Goal: Book appointment/travel/reservation

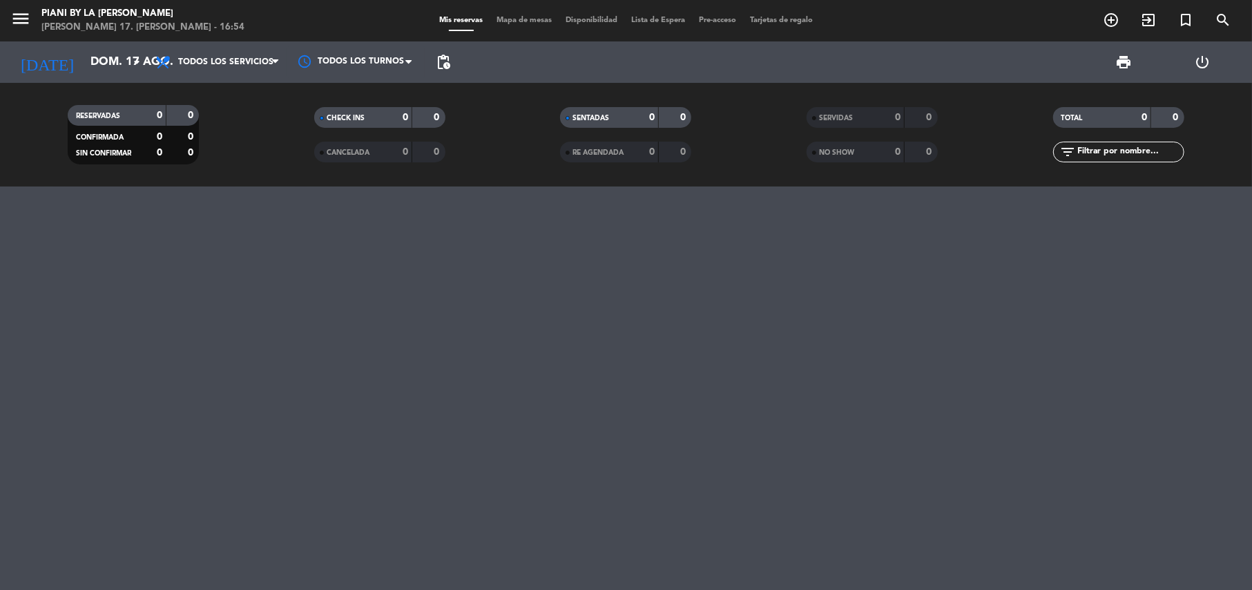
click at [57, 44] on div "[DATE] dom. 17 ago. arrow_drop_down" at bounding box center [79, 61] width 138 height 41
click at [84, 50] on input "dom. 17 ago." at bounding box center [158, 62] width 149 height 27
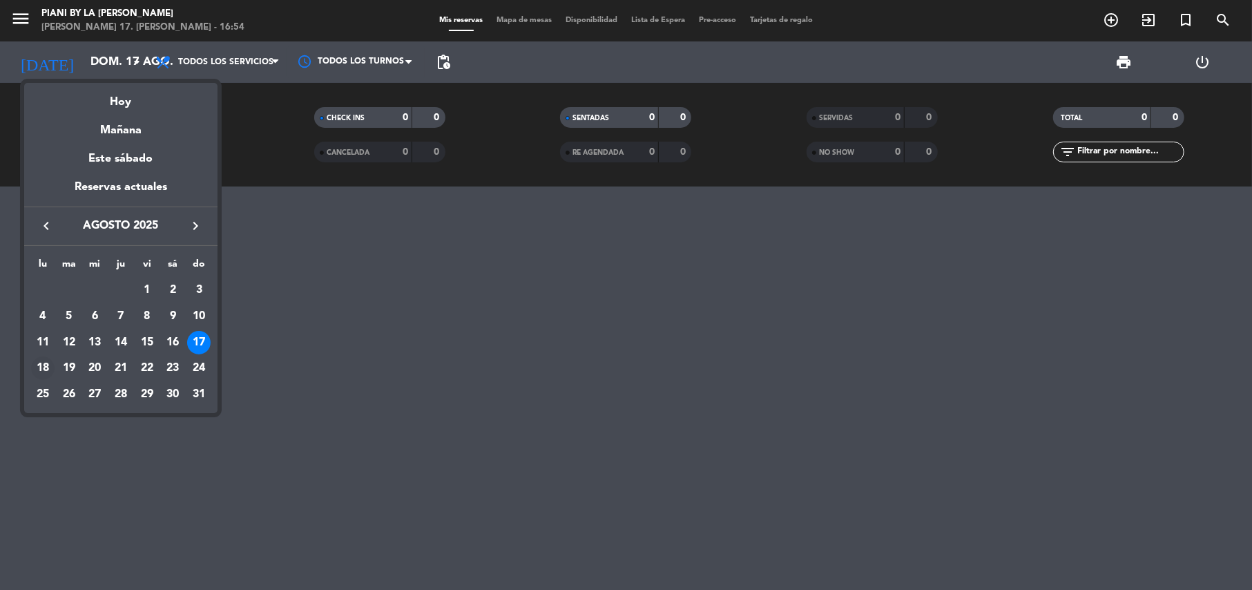
click at [40, 367] on div "18" at bounding box center [42, 367] width 23 height 23
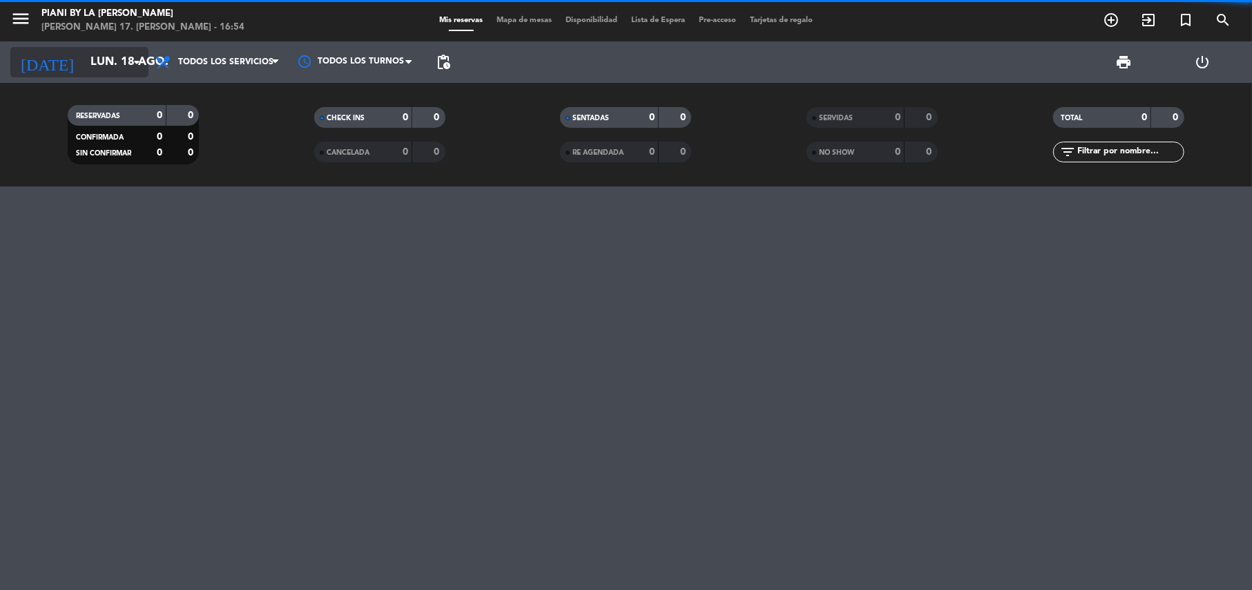
click at [115, 56] on input "lun. 18 ago." at bounding box center [158, 62] width 149 height 27
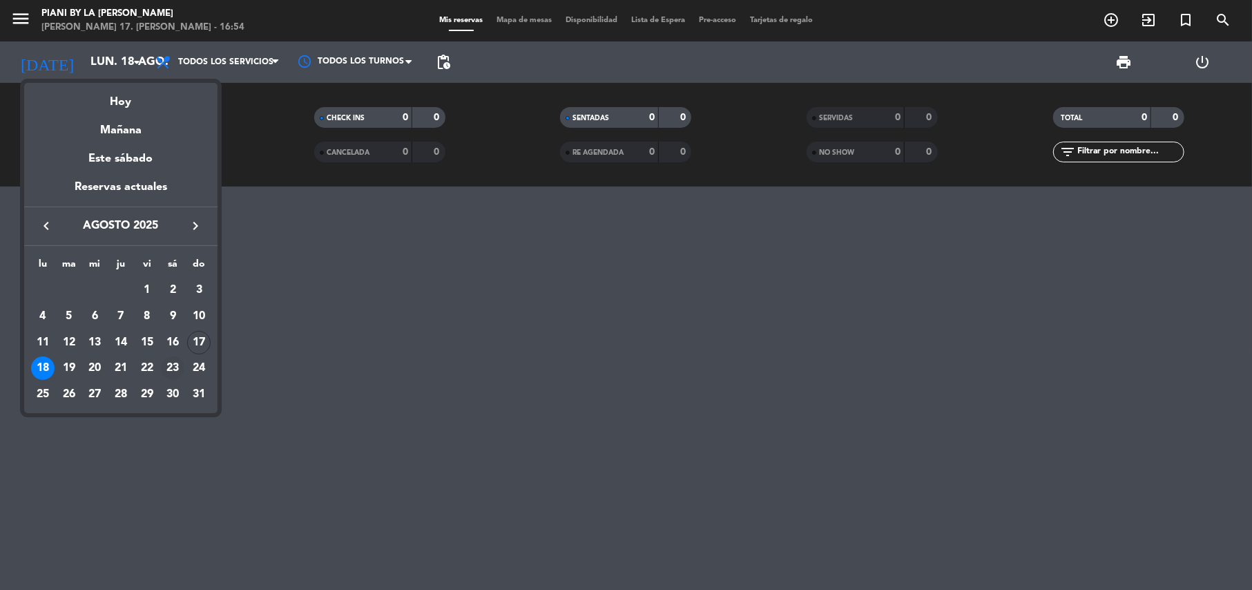
click at [160, 373] on td "23" at bounding box center [173, 368] width 26 height 26
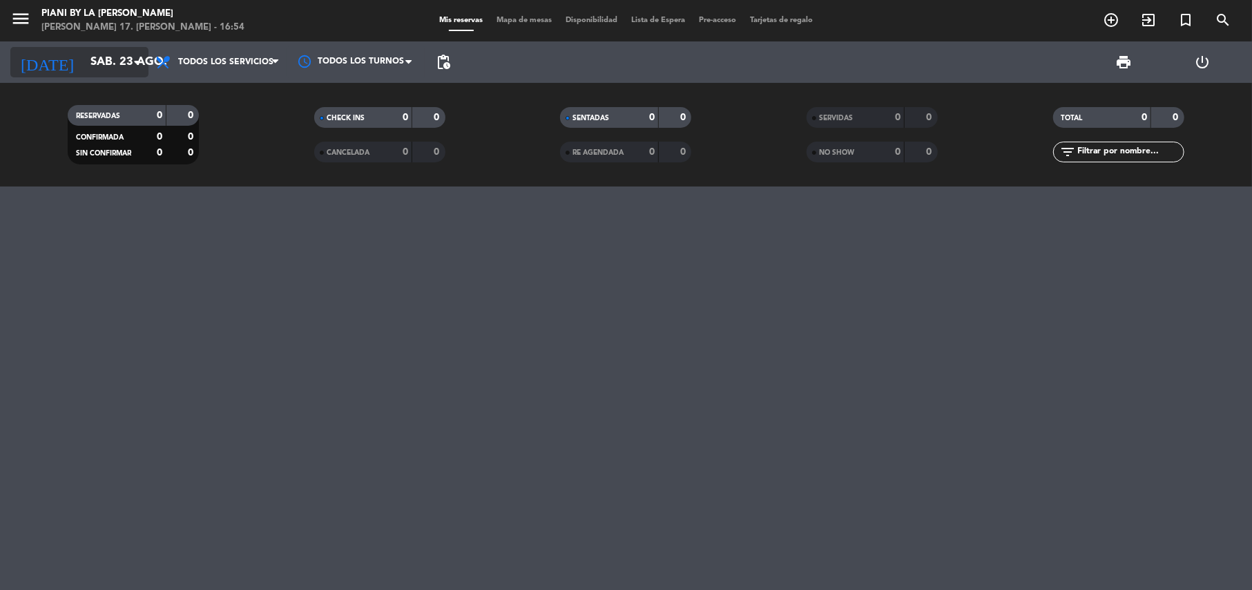
click at [113, 70] on input "sáb. 23 ago." at bounding box center [158, 62] width 149 height 27
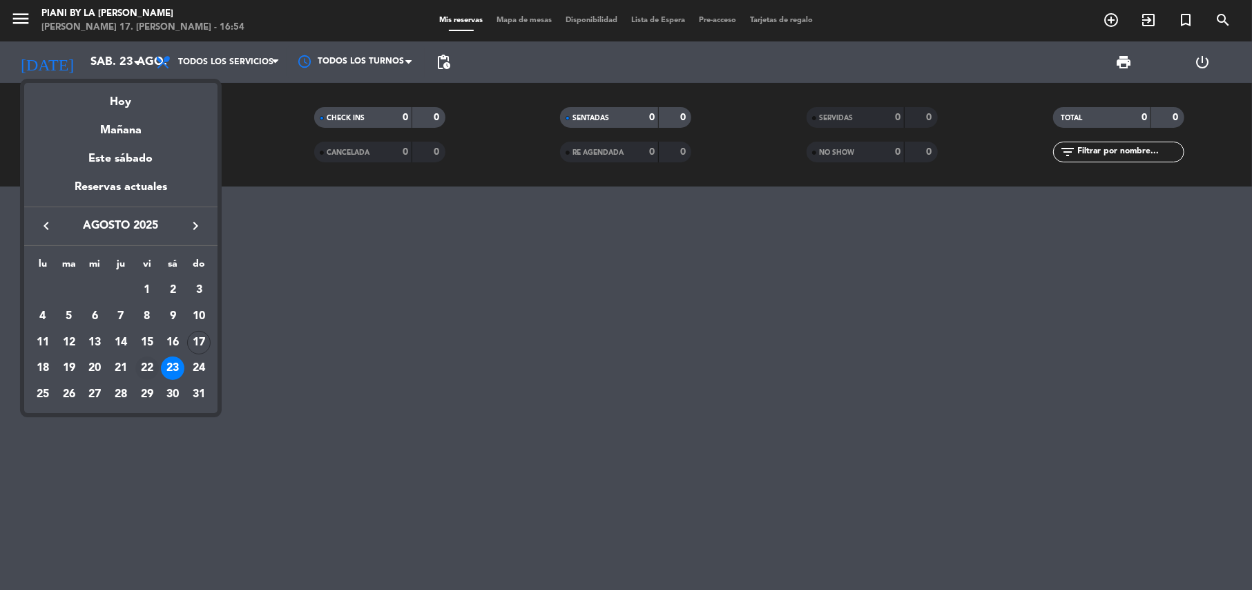
click at [134, 355] on td "22" at bounding box center [147, 368] width 26 height 26
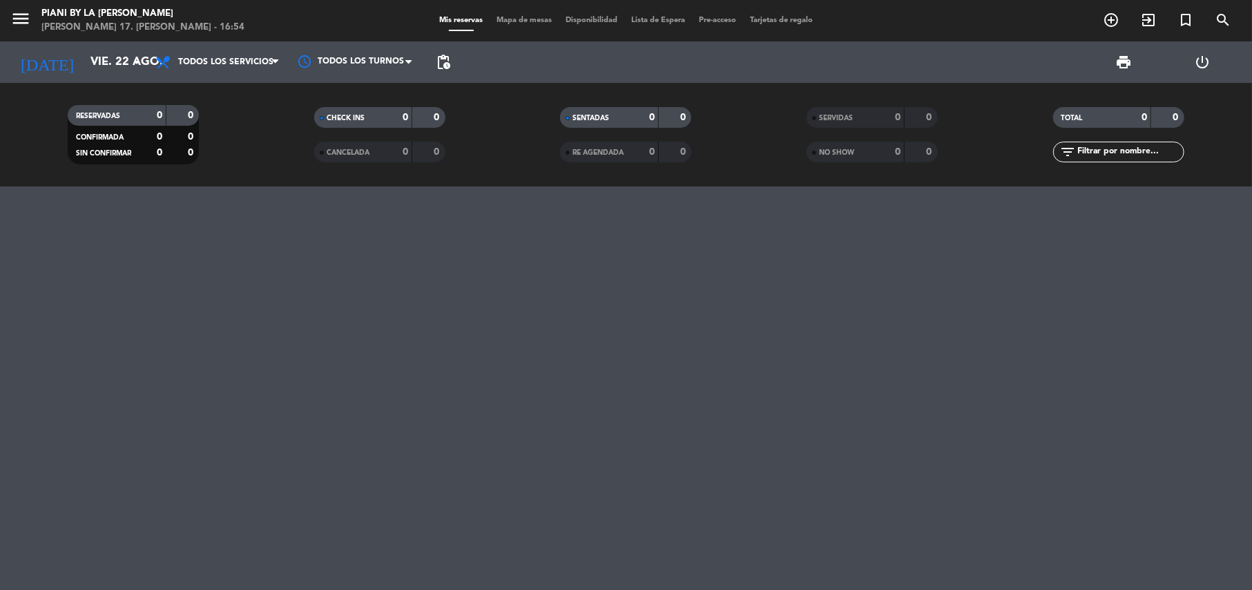
click at [84, 78] on div "[DATE] vie. 22 ago. arrow_drop_down" at bounding box center [79, 61] width 138 height 41
click at [86, 59] on input "vie. 22 ago." at bounding box center [158, 62] width 149 height 27
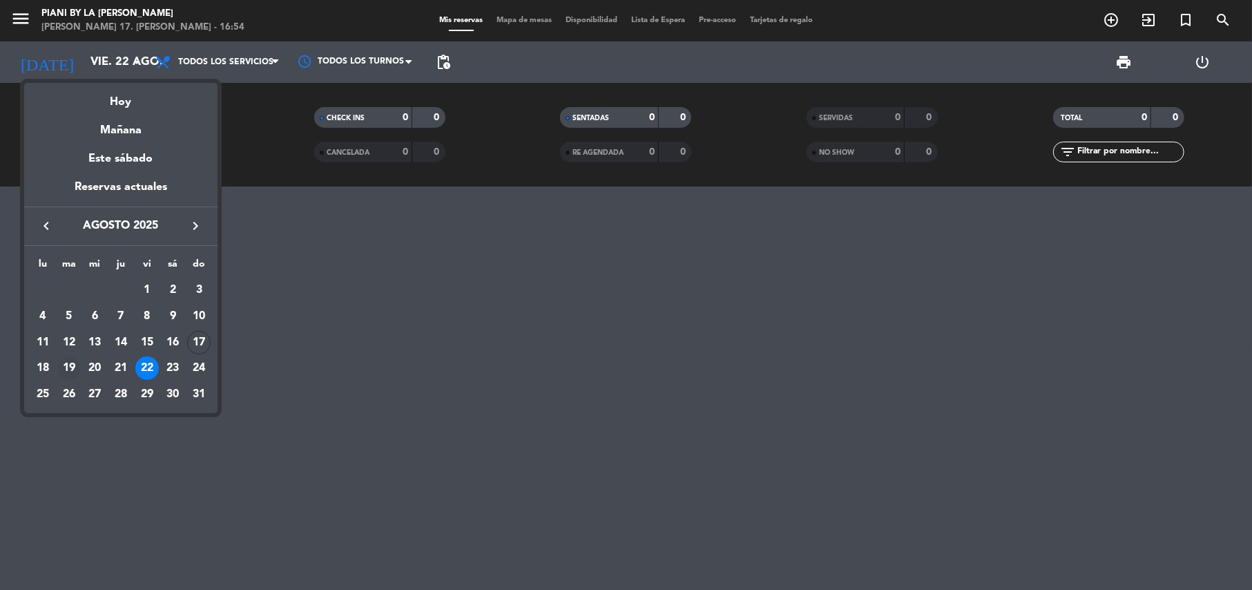
click at [70, 357] on div "19" at bounding box center [68, 367] width 23 height 23
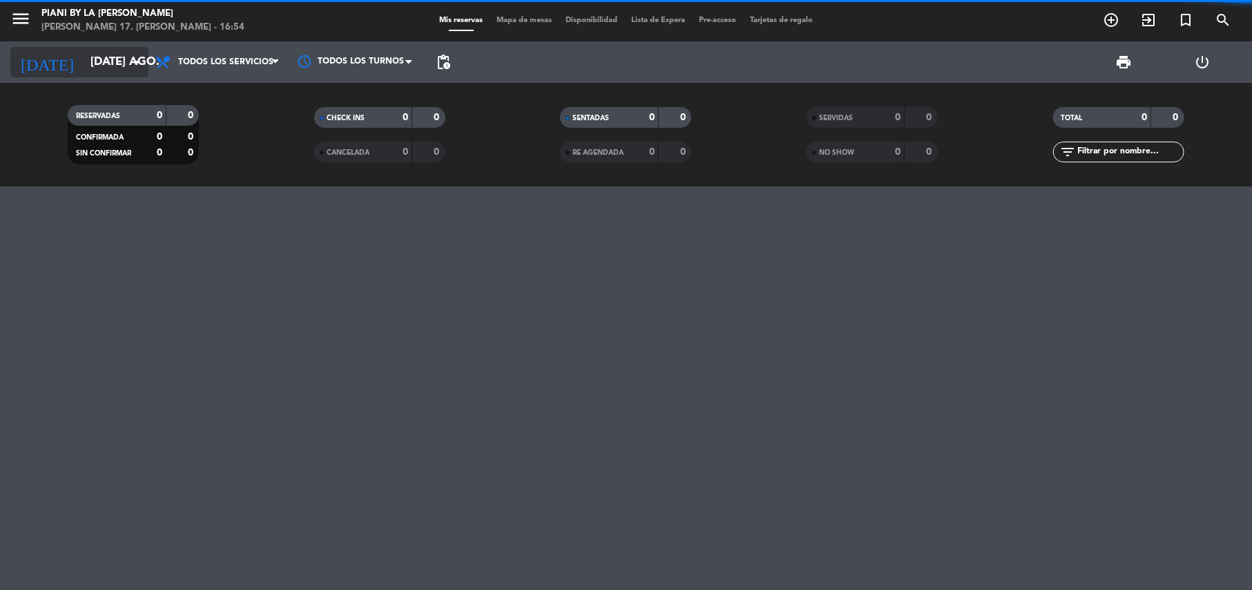
click at [84, 66] on input "[DATE] ago." at bounding box center [158, 62] width 149 height 27
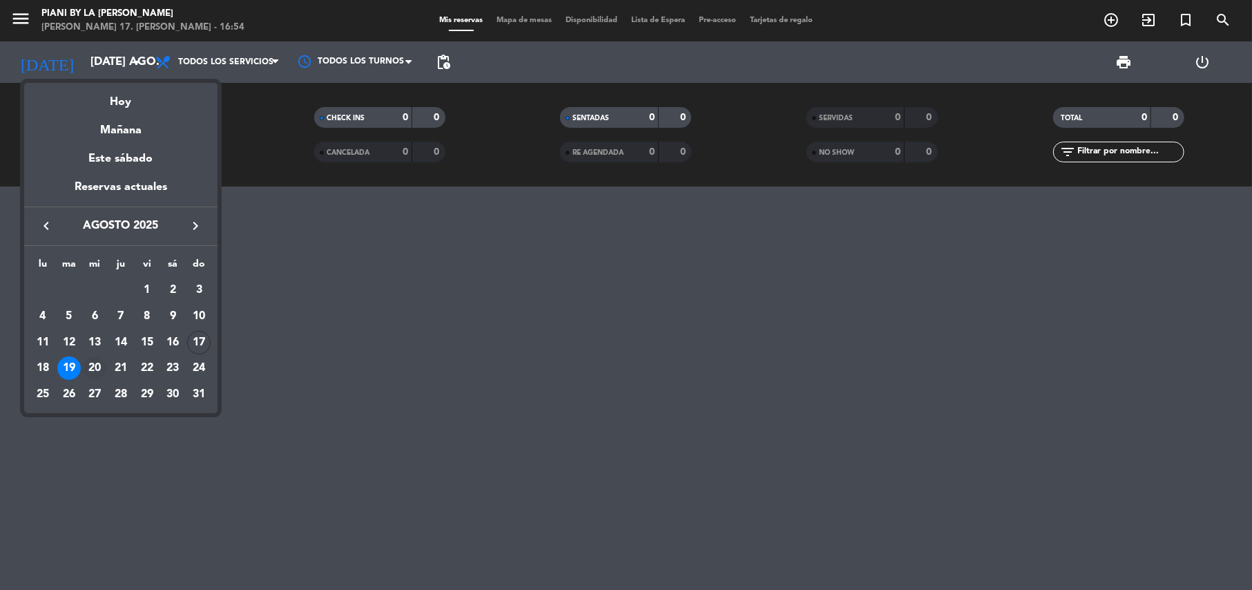
click at [90, 362] on div "20" at bounding box center [94, 367] width 23 height 23
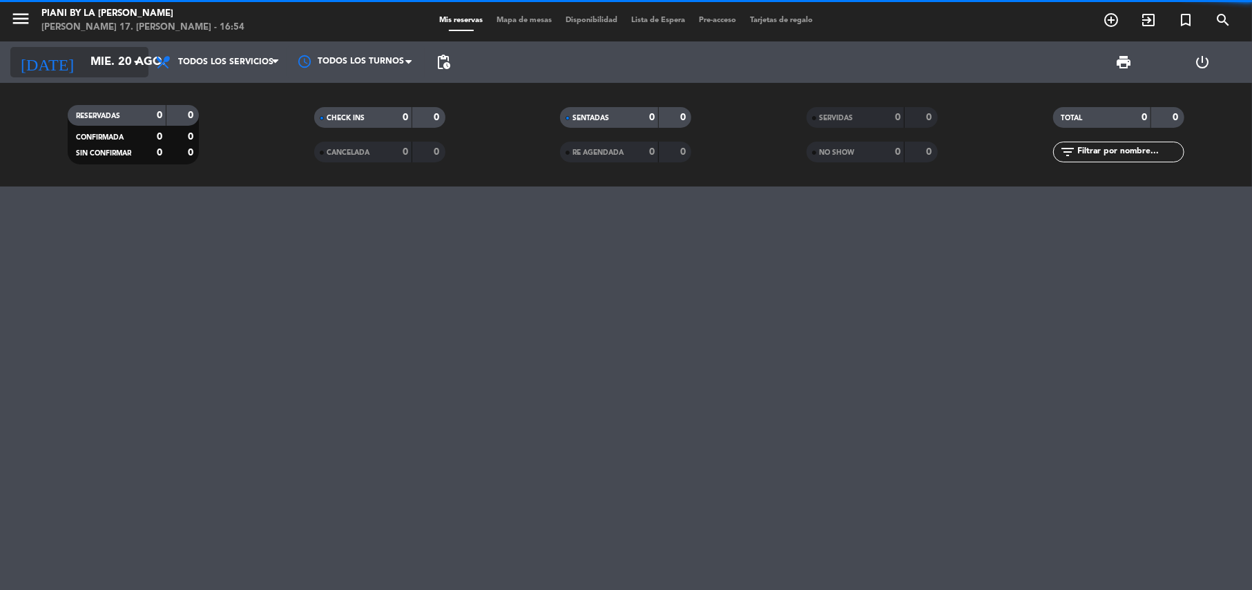
click at [84, 65] on input "mié. 20 ago." at bounding box center [158, 62] width 149 height 27
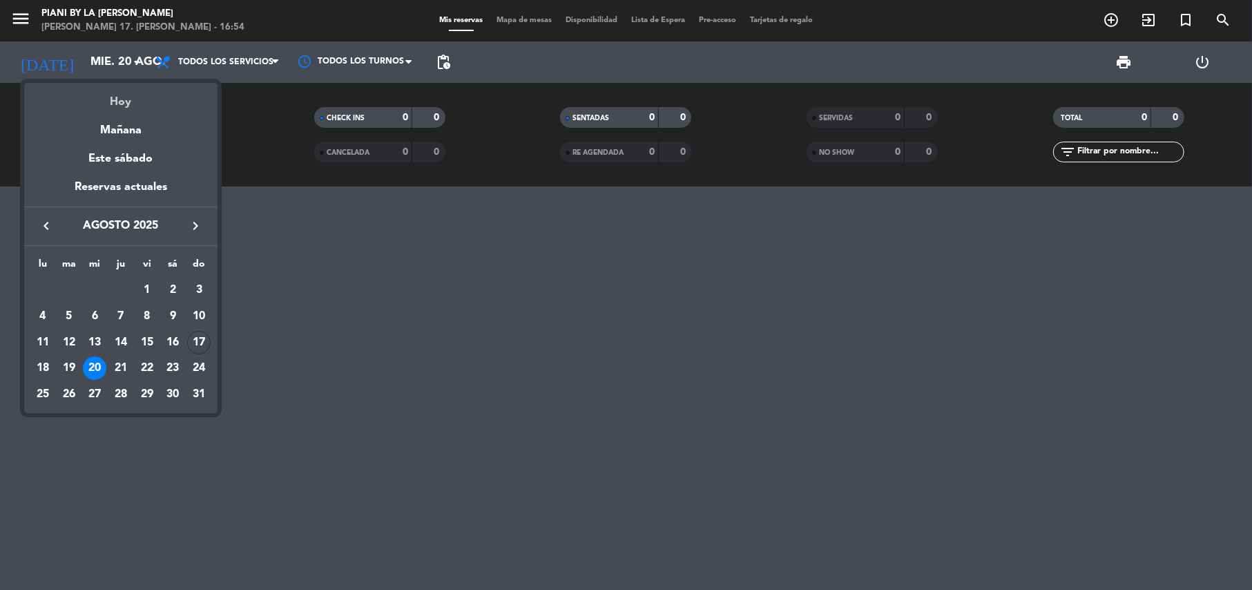
click at [105, 97] on div "Hoy" at bounding box center [120, 97] width 193 height 28
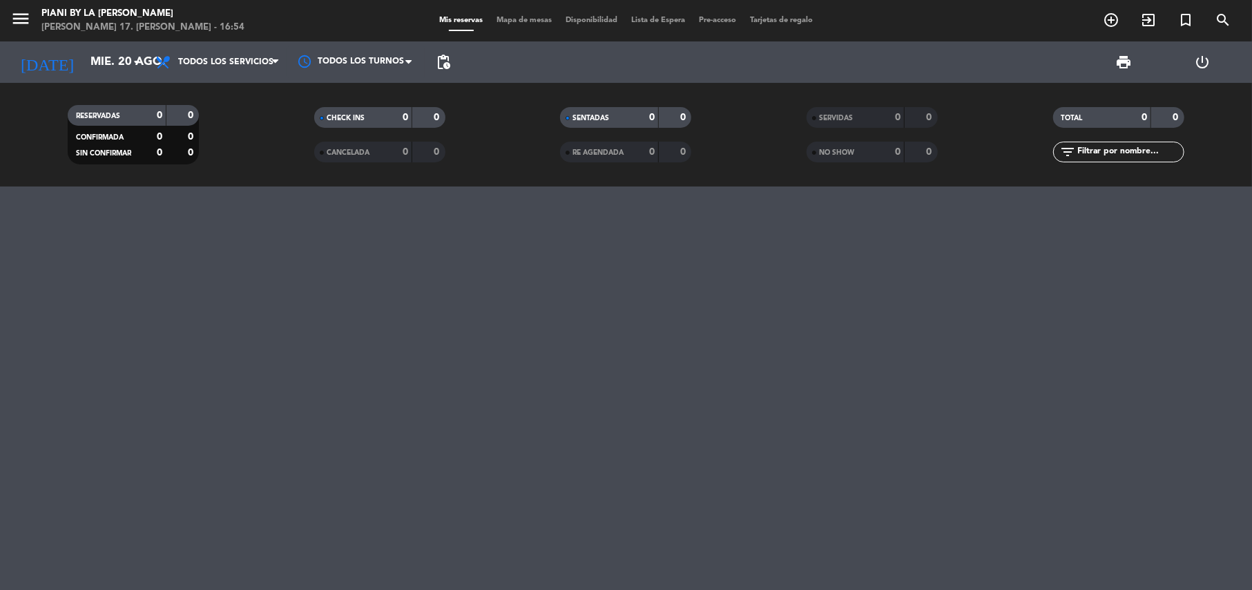
type input "dom. 17 ago."
